Goal: Information Seeking & Learning: Learn about a topic

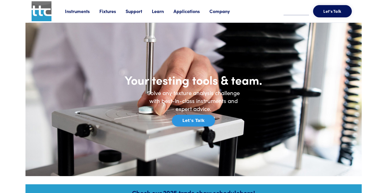
click at [157, 12] on link "Learn" at bounding box center [163, 11] width 22 height 6
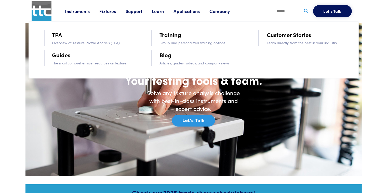
click at [173, 36] on link "Training" at bounding box center [171, 34] width 22 height 9
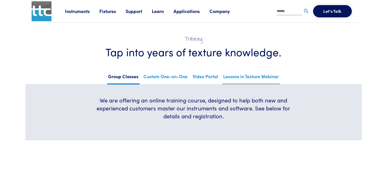
click at [242, 77] on link "Lessons in Texture Webinar" at bounding box center [252, 78] width 58 height 12
